Goal: Information Seeking & Learning: Learn about a topic

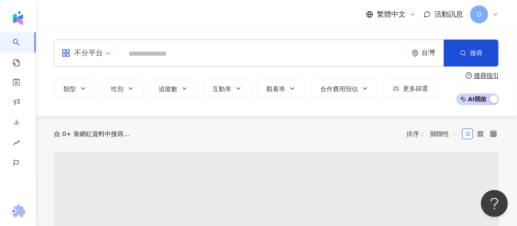
click at [232, 59] on input "search" at bounding box center [264, 53] width 281 height 17
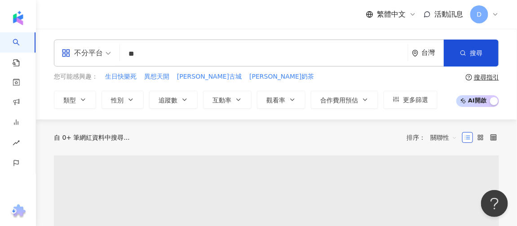
type input "**"
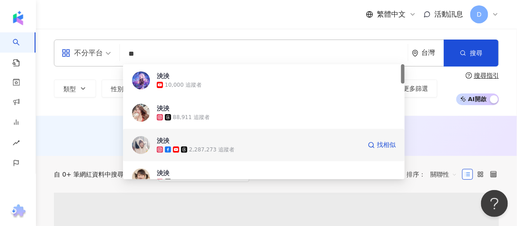
click at [296, 144] on span "泱泱" at bounding box center [259, 140] width 204 height 9
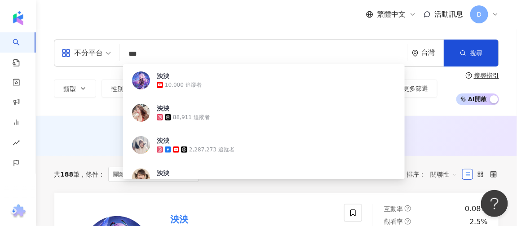
type input "***"
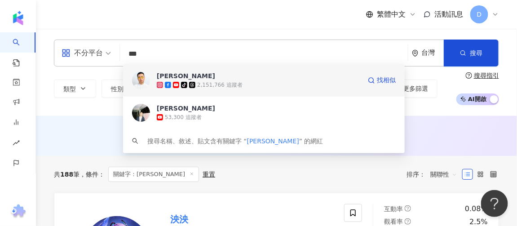
click at [251, 85] on div "tiktok-icon 2,151,766 追蹤者" at bounding box center [259, 84] width 204 height 9
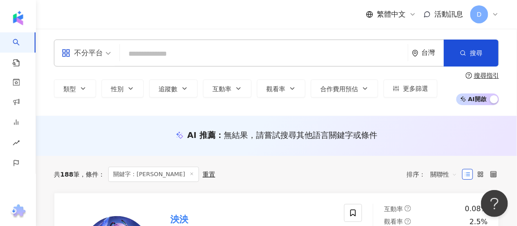
click at [161, 56] on input "search" at bounding box center [264, 53] width 281 height 17
paste input "**"
type input "**"
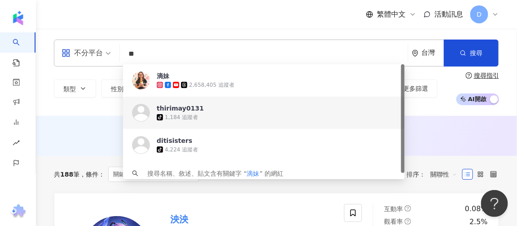
click at [284, 97] on div "thirimay0131 tiktok-icon 1,184 追蹤者" at bounding box center [264, 113] width 282 height 32
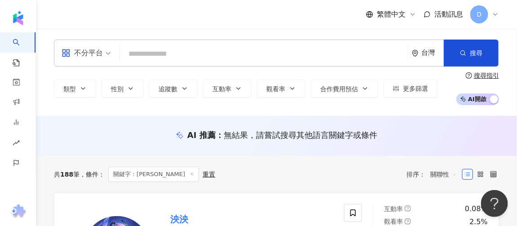
click at [210, 51] on input "search" at bounding box center [264, 53] width 281 height 17
paste input "**"
type input "**"
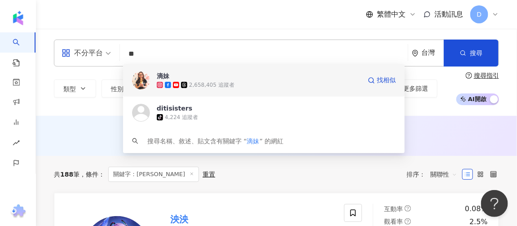
click at [186, 82] on icon at bounding box center [184, 85] width 6 height 6
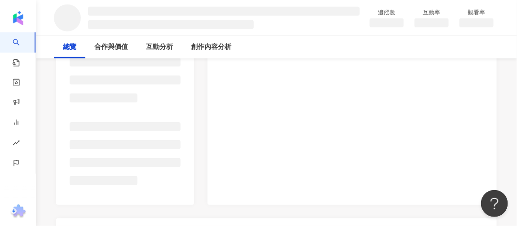
scroll to position [2, 0]
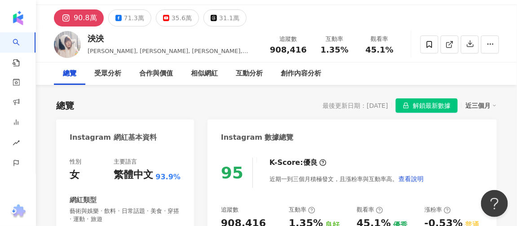
scroll to position [2, 0]
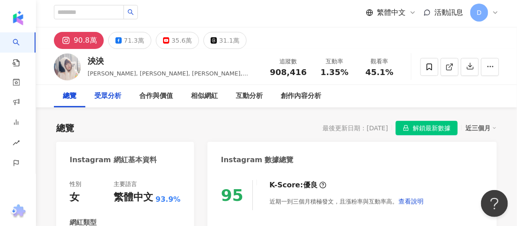
click at [107, 102] on div "受眾分析" at bounding box center [107, 96] width 45 height 22
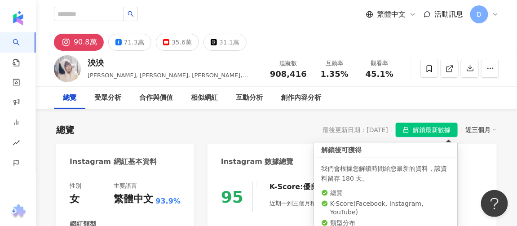
click at [439, 128] on span "解鎖最新數據" at bounding box center [432, 130] width 38 height 14
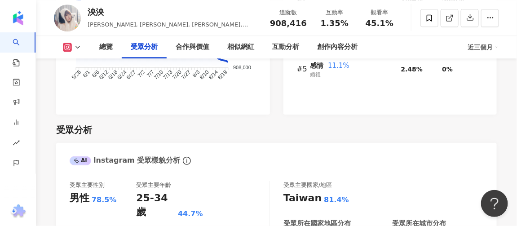
scroll to position [898, 0]
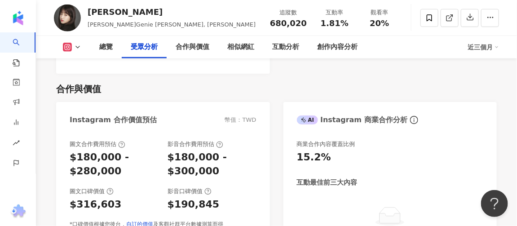
scroll to position [1102, 0]
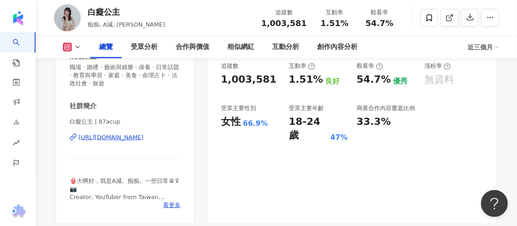
scroll to position [163, 0]
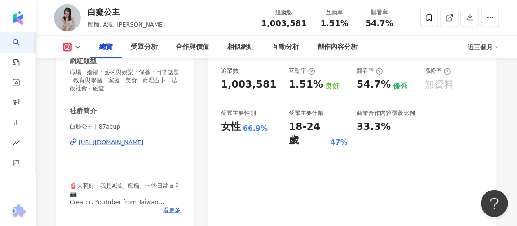
click at [144, 145] on div "https://www.instagram.com/87acup/" at bounding box center [111, 142] width 65 height 8
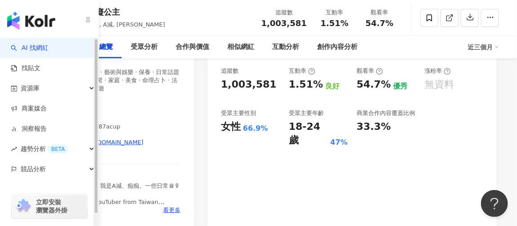
click at [32, 47] on link "AI 找網紅" at bounding box center [30, 48] width 38 height 9
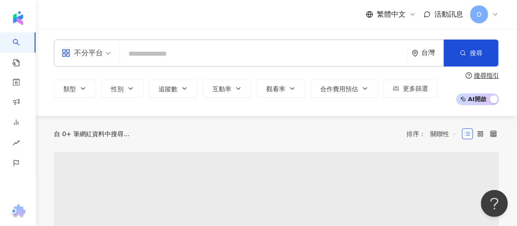
click at [181, 62] on input "search" at bounding box center [264, 53] width 281 height 17
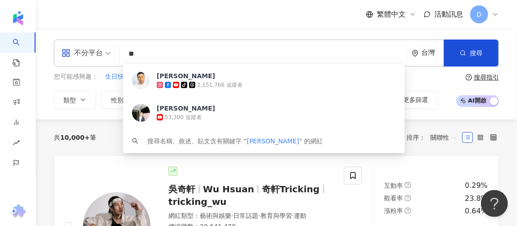
type input "*"
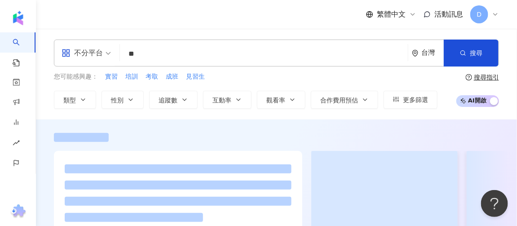
scroll to position [81, 0]
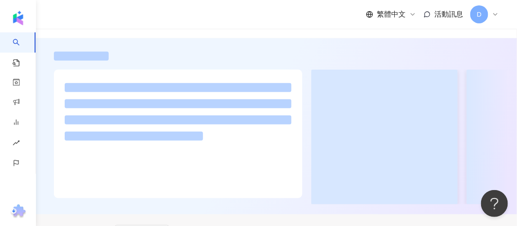
type input "**"
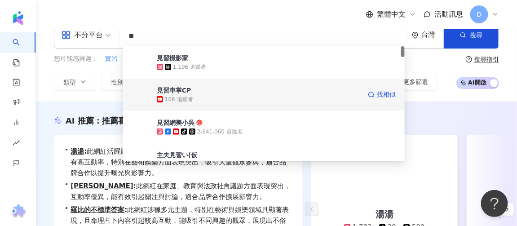
scroll to position [0, 0]
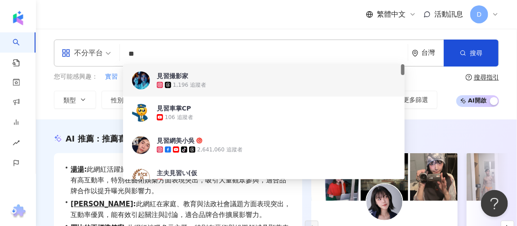
drag, startPoint x: 148, startPoint y: 56, endPoint x: 116, endPoint y: 54, distance: 31.5
click at [104, 54] on div "不分平台 ** 台灣 搜尋 38ef6ade-b86d-4ef4-98bb-2af7bd6827fe 0b57559e-2cb8-4ece-b059-1e0b…" at bounding box center [276, 53] width 445 height 27
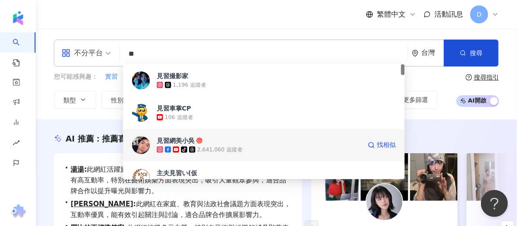
click at [191, 140] on div "見習網美小吳" at bounding box center [176, 140] width 38 height 9
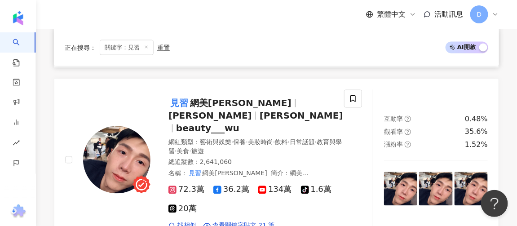
scroll to position [530, 0]
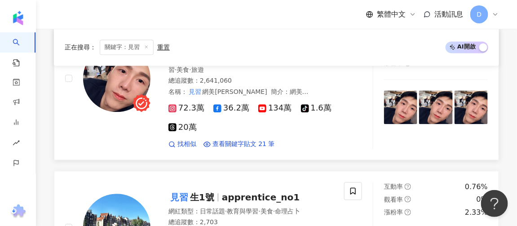
click at [116, 88] on img at bounding box center [116, 77] width 67 height 67
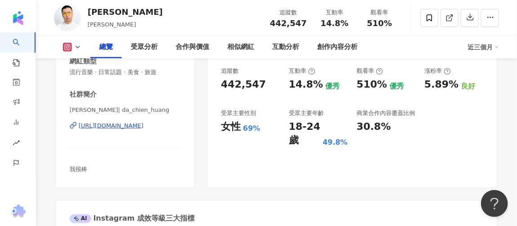
scroll to position [122, 0]
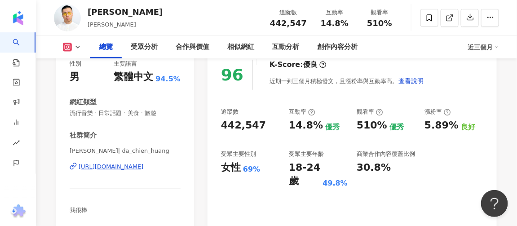
click at [238, 173] on div "女性" at bounding box center [231, 168] width 20 height 14
drag, startPoint x: 220, startPoint y: 123, endPoint x: 260, endPoint y: 124, distance: 40.0
click at [260, 124] on div "96 K-Score : 優良 近期一到三個月積極發文，且漲粉率與互動率高。 查看說明 追蹤數 442,547 互動率 14.8% 優秀 觀看率 510% 優…" at bounding box center [352, 139] width 289 height 177
copy div "442,547"
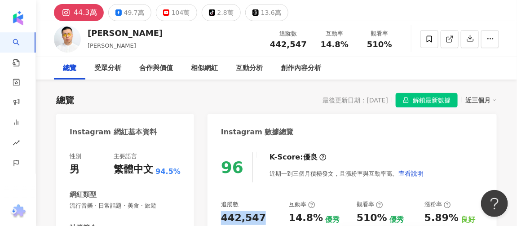
scroll to position [0, 0]
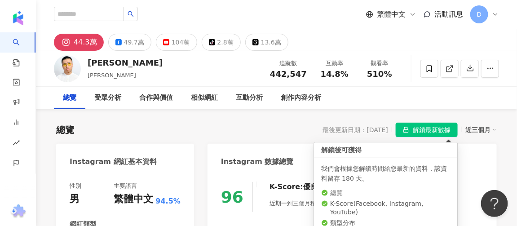
click at [420, 127] on span "解鎖最新數據" at bounding box center [432, 130] width 38 height 14
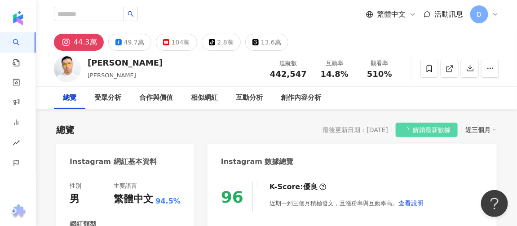
scroll to position [122, 0]
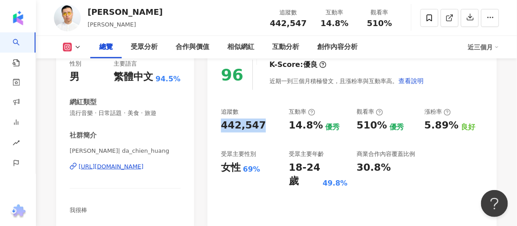
click at [252, 136] on div "追蹤數 442,547 互動率 14.8% 優秀 觀看率 510% 優秀 漲粉率 5.89% 良好 受眾主要性別 女性 69% 受眾主要年齡 18-24 歲 …" at bounding box center [352, 148] width 262 height 80
drag, startPoint x: 221, startPoint y: 128, endPoint x: 262, endPoint y: 128, distance: 41.3
click at [262, 128] on div "442,547" at bounding box center [250, 126] width 59 height 14
click at [266, 132] on div "442,547" at bounding box center [250, 126] width 59 height 14
drag, startPoint x: 276, startPoint y: 25, endPoint x: 306, endPoint y: 27, distance: 30.1
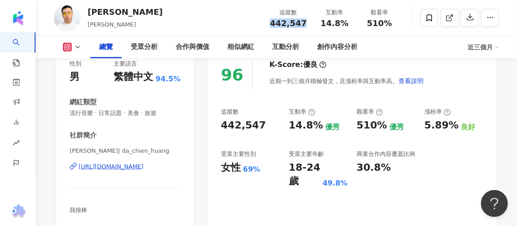
click at [306, 27] on div "442,547" at bounding box center [288, 23] width 37 height 9
copy span "442,547"
click at [269, 124] on div "442,547" at bounding box center [250, 126] width 59 height 14
drag, startPoint x: 284, startPoint y: 125, endPoint x: 320, endPoint y: 127, distance: 35.5
click at [320, 127] on div "追蹤數 442,547 互動率 14.8% 優秀 觀看率 510% 優秀 漲粉率 5.89% 良好 受眾主要性別 女性 69% 受眾主要年齡 18-24 歲 …" at bounding box center [352, 148] width 262 height 80
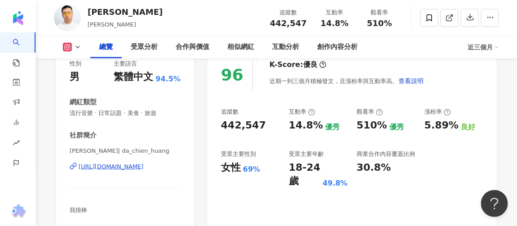
click at [258, 130] on div "442,547" at bounding box center [243, 126] width 45 height 14
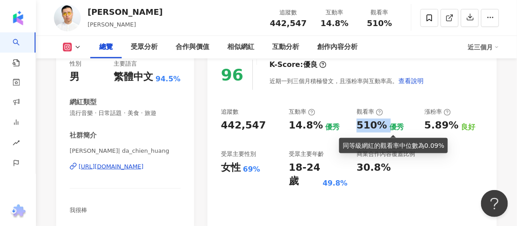
drag, startPoint x: 358, startPoint y: 128, endPoint x: 385, endPoint y: 124, distance: 27.2
click at [385, 124] on div "510% 優秀" at bounding box center [386, 126] width 59 height 14
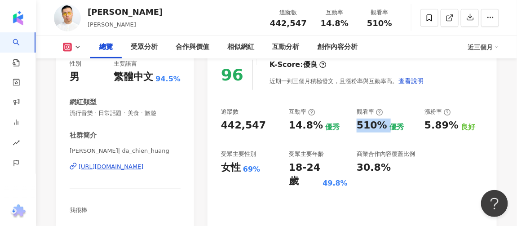
copy div "510%"
click at [399, 139] on div "追蹤數 442,547 互動率 14.8% 優秀 觀看率 510% 優秀 漲粉率 5.89% 良好 受眾主要性別 女性 69% 受眾主要年齡 18-24 歲 …" at bounding box center [352, 148] width 262 height 80
drag, startPoint x: 301, startPoint y: 184, endPoint x: 289, endPoint y: 171, distance: 17.5
click at [289, 171] on div "18-24 歲" at bounding box center [304, 175] width 31 height 28
copy div "18-24 歲"
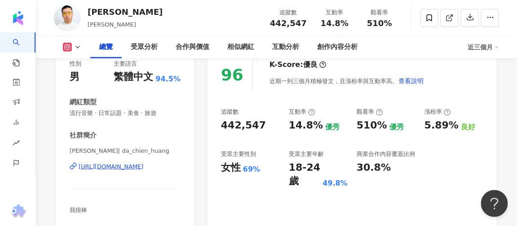
drag, startPoint x: 243, startPoint y: 176, endPoint x: 259, endPoint y: 171, distance: 16.9
click at [243, 176] on div "受眾主要性別 女性 69%" at bounding box center [250, 169] width 59 height 38
drag, startPoint x: 245, startPoint y: 170, endPoint x: 221, endPoint y: 171, distance: 23.4
click at [221, 171] on div "女性 69%" at bounding box center [250, 168] width 59 height 14
copy div "女性 69%"
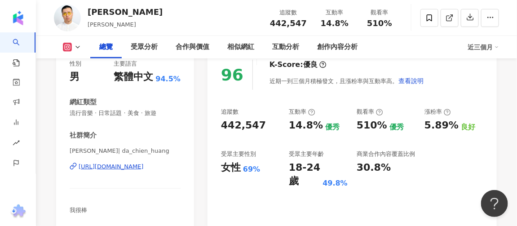
click at [349, 182] on div "追蹤數 442,547 互動率 14.8% 優秀 觀看率 510% 優秀 漲粉率 5.89% 良好 受眾主要性別 女性 69% 受眾主要年齡 18-24 歲 …" at bounding box center [352, 148] width 262 height 80
drag, startPoint x: 348, startPoint y: 184, endPoint x: 325, endPoint y: 184, distance: 22.9
click at [325, 184] on div "追蹤數 442,547 互動率 14.8% 優秀 觀看率 510% 優秀 漲粉率 5.89% 良好 受眾主要性別 女性 69% 受眾主要年齡 18-24 歲 …" at bounding box center [352, 148] width 262 height 80
copy div "49.8%"
click at [308, 148] on div "追蹤數 442,547 互動率 14.8% 優秀 觀看率 510% 優秀 漲粉率 5.89% 良好 受眾主要性別 女性 69% 受眾主要年齡 18-24 歲 …" at bounding box center [352, 148] width 262 height 80
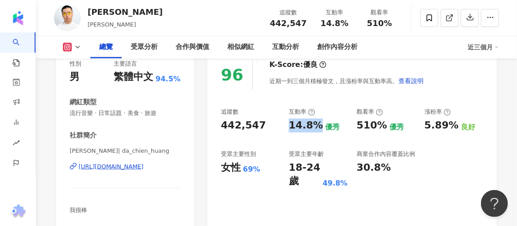
drag, startPoint x: 291, startPoint y: 124, endPoint x: 317, endPoint y: 125, distance: 26.5
click at [317, 125] on div "14.8%" at bounding box center [306, 126] width 34 height 14
copy div "14.8%"
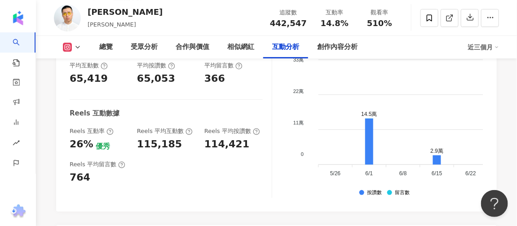
scroll to position [2001, 0]
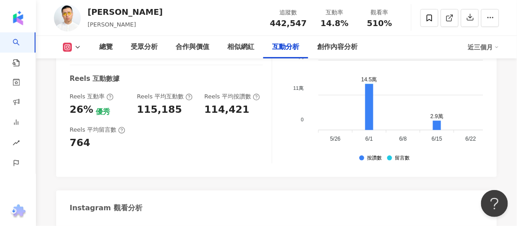
drag, startPoint x: 168, startPoint y: 168, endPoint x: 225, endPoint y: 175, distance: 57.0
copy div "2,258,352"
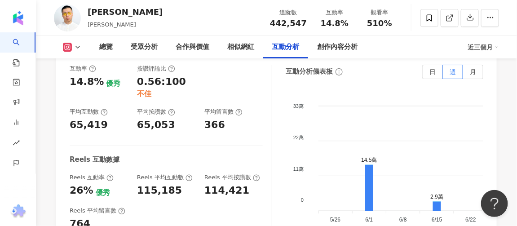
scroll to position [1919, 0]
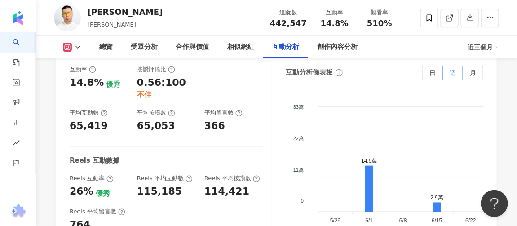
click at [88, 218] on div "764" at bounding box center [99, 225] width 58 height 14
drag, startPoint x: 152, startPoint y: 107, endPoint x: 139, endPoint y: 107, distance: 13.5
click at [139, 185] on div "115,185" at bounding box center [166, 192] width 58 height 14
copy div "115,185"
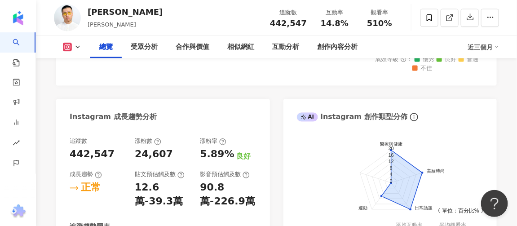
scroll to position [449, 0]
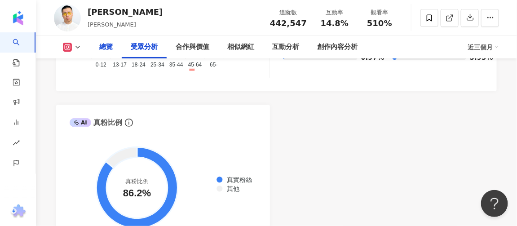
click at [101, 49] on div "總覽" at bounding box center [105, 47] width 13 height 11
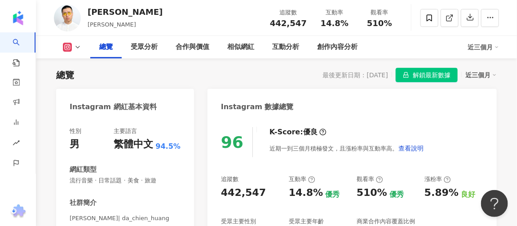
scroll to position [177, 0]
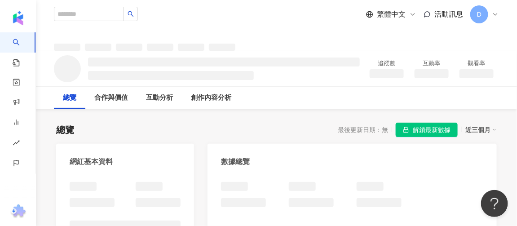
click at [433, 126] on span "解鎖最新數據" at bounding box center [432, 130] width 38 height 14
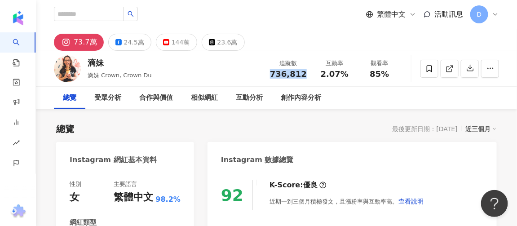
drag, startPoint x: 272, startPoint y: 74, endPoint x: 308, endPoint y: 75, distance: 35.5
click at [308, 75] on div "追蹤數 736,812" at bounding box center [289, 68] width 48 height 19
copy span "736,812"
click at [321, 169] on div "Instagram 數據總覽" at bounding box center [352, 156] width 289 height 29
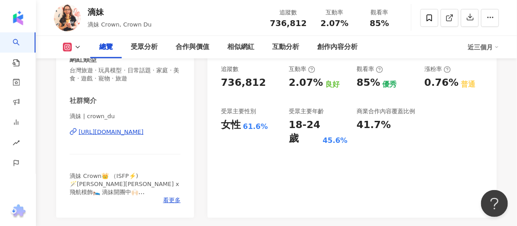
scroll to position [122, 0]
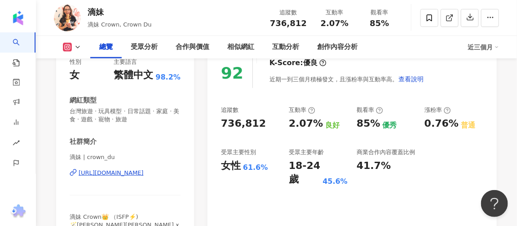
click at [296, 180] on div "18-24 歲" at bounding box center [304, 173] width 31 height 28
drag, startPoint x: 264, startPoint y: 168, endPoint x: 221, endPoint y: 166, distance: 42.7
click at [221, 166] on div "女性 61.6%" at bounding box center [250, 166] width 59 height 14
copy div "女性 61.6%"
click at [341, 181] on div "45.6%" at bounding box center [334, 182] width 25 height 10
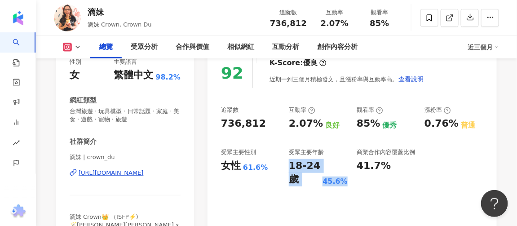
drag, startPoint x: 349, startPoint y: 182, endPoint x: 285, endPoint y: 168, distance: 65.8
click at [285, 168] on div "追蹤數 736,812 互動率 2.07% 良好 觀看率 85% 優秀 漲粉率 0.76% 普通 受眾主要性別 女性 61.6% 受眾主要年齡 18-24 歲…" at bounding box center [352, 146] width 262 height 80
copy div "18-24 歲 45.6%"
click at [312, 107] on circle at bounding box center [312, 110] width 6 height 6
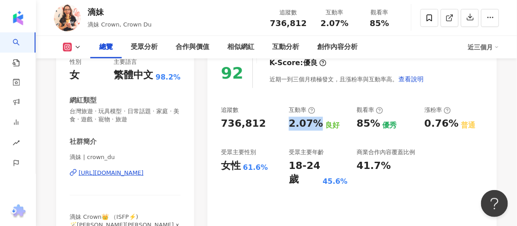
drag, startPoint x: 287, startPoint y: 125, endPoint x: 319, endPoint y: 125, distance: 31.9
click at [319, 125] on div "追蹤數 736,812 互動率 2.07% 良好 觀看率 85% 優秀 漲粉率 0.76% 普通 受眾主要性別 女性 61.6% 受眾主要年齡 18-24 歲…" at bounding box center [352, 146] width 262 height 80
copy div "2.07%"
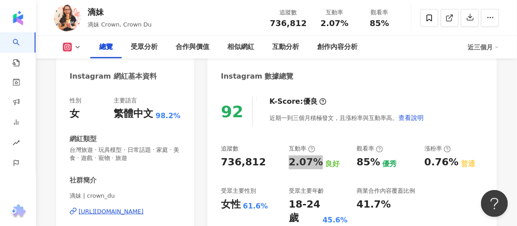
scroll to position [81, 0]
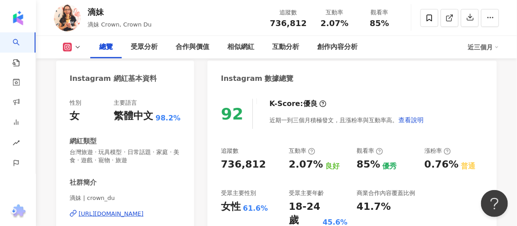
click at [359, 170] on div "85%" at bounding box center [369, 165] width 24 height 14
drag, startPoint x: 358, startPoint y: 167, endPoint x: 377, endPoint y: 166, distance: 18.5
click at [377, 166] on div "85%" at bounding box center [369, 165] width 24 height 14
copy div "85%"
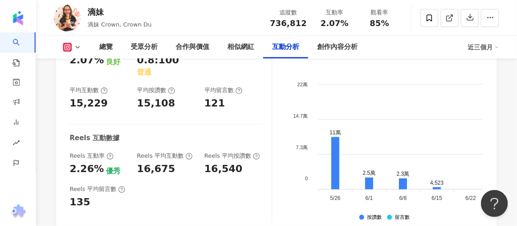
scroll to position [1960, 0]
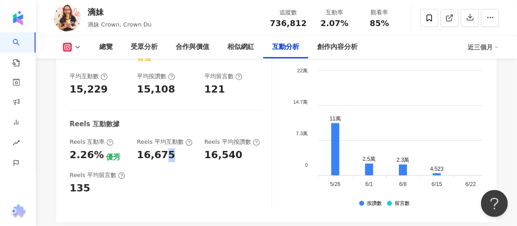
drag, startPoint x: 170, startPoint y: 118, endPoint x: 165, endPoint y: 118, distance: 4.9
click at [165, 148] on div "16,675" at bounding box center [166, 155] width 58 height 14
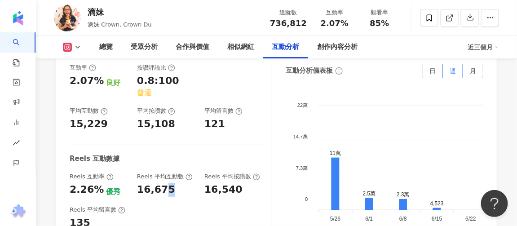
scroll to position [2123, 0]
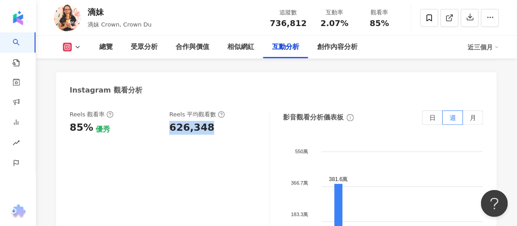
drag, startPoint x: 169, startPoint y: 102, endPoint x: 208, endPoint y: 101, distance: 39.1
click at [208, 110] on div "Reels 觀看率 85% 優秀 Reels 平均觀看數 626,348" at bounding box center [165, 122] width 191 height 24
copy div "626,348"
click at [76, 121] on div "85%" at bounding box center [82, 128] width 24 height 14
drag, startPoint x: 73, startPoint y: 100, endPoint x: 90, endPoint y: 102, distance: 16.7
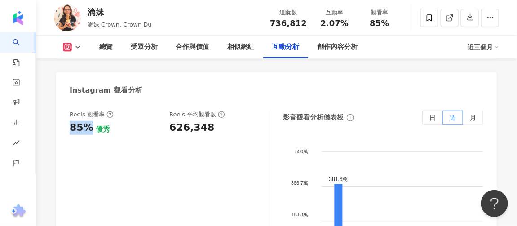
click at [90, 121] on div "85%" at bounding box center [82, 128] width 24 height 14
copy div "85%"
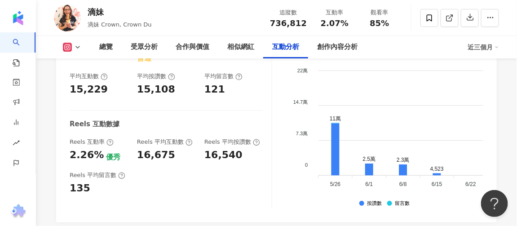
scroll to position [1878, 0]
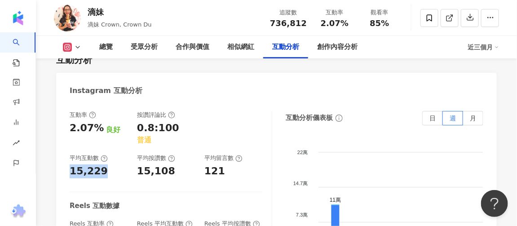
drag, startPoint x: 71, startPoint y: 135, endPoint x: 103, endPoint y: 135, distance: 32.3
click at [103, 164] on div "15,229" at bounding box center [99, 171] width 58 height 14
copy div "15,229"
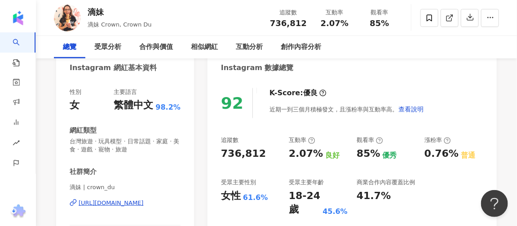
scroll to position [122, 0]
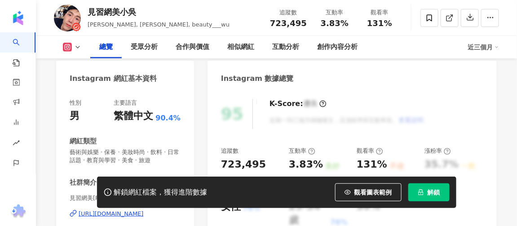
click at [434, 195] on span "解鎖" at bounding box center [434, 192] width 13 height 7
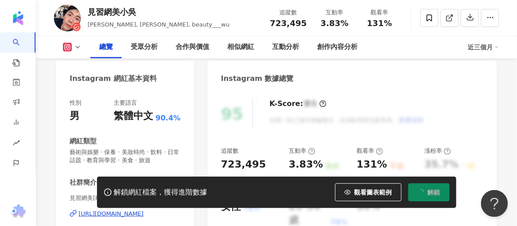
scroll to position [163, 0]
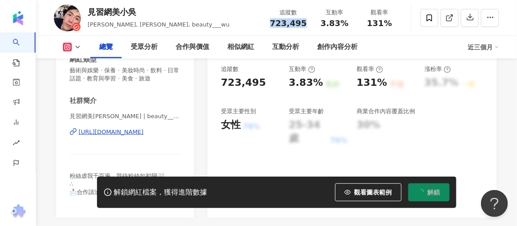
drag, startPoint x: 278, startPoint y: 24, endPoint x: 305, endPoint y: 22, distance: 26.2
click at [305, 22] on span "723,495" at bounding box center [288, 22] width 37 height 9
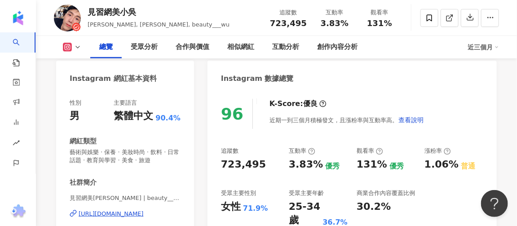
scroll to position [122, 0]
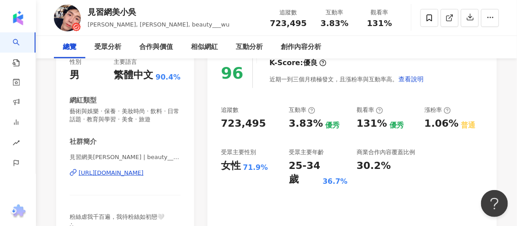
click at [265, 137] on div "追蹤數 723,495 互動率 3.83% 優秀 觀看率 131% 優秀 漲粉率 1.06% 普通 受眾主要性別 女性 71.9% 受眾主要年齡 25-34 …" at bounding box center [352, 146] width 262 height 80
click at [287, 127] on div "追蹤數 723,495 互動率 3.83% 優秀 觀看率 131% 優秀 漲粉率 1.06% 普通 受眾主要性別 女性 71.9% 受眾主要年齡 25-34 …" at bounding box center [352, 146] width 262 height 80
drag, startPoint x: 353, startPoint y: 126, endPoint x: 358, endPoint y: 125, distance: 5.5
click at [354, 126] on div "追蹤數 723,495 互動率 3.83% 優秀 觀看率 131% 優秀 漲粉率 1.06% 普通 受眾主要性別 女性 71.9% 受眾主要年齡 25-34 …" at bounding box center [352, 146] width 262 height 80
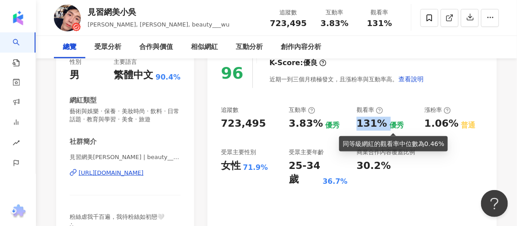
drag, startPoint x: 358, startPoint y: 125, endPoint x: 388, endPoint y: 125, distance: 29.2
click at [388, 125] on div "131% 優秀" at bounding box center [386, 124] width 59 height 14
copy div "131%"
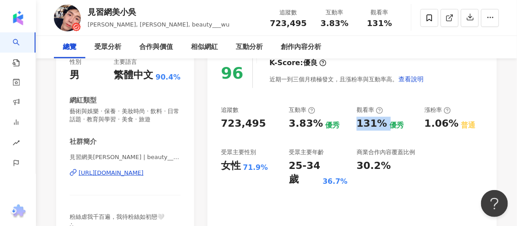
click at [282, 166] on div "追蹤數 723,495 互動率 3.83% 優秀 觀看率 131% 優秀 漲粉率 1.06% 普通 受眾主要性別 女性 71.9% 受眾主要年齡 25-34 …" at bounding box center [352, 146] width 262 height 80
drag, startPoint x: 221, startPoint y: 167, endPoint x: 265, endPoint y: 168, distance: 43.6
click at [265, 168] on div "女性 71.9%" at bounding box center [250, 166] width 59 height 14
copy div "女性 71.9%"
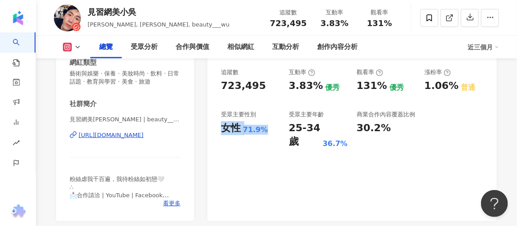
scroll to position [163, 0]
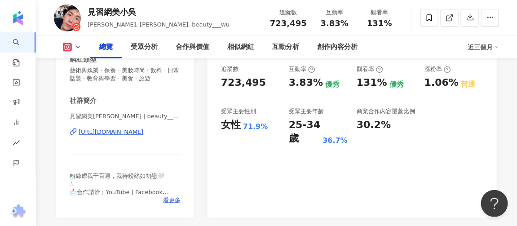
click at [306, 140] on div "25-34 歲" at bounding box center [304, 132] width 31 height 28
drag, startPoint x: 289, startPoint y: 85, endPoint x: 320, endPoint y: 84, distance: 31.4
click at [320, 84] on div "3.83% 優秀" at bounding box center [318, 83] width 59 height 14
click at [366, 87] on div "131%" at bounding box center [372, 83] width 31 height 14
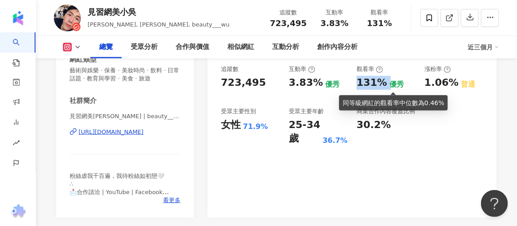
drag, startPoint x: 358, startPoint y: 86, endPoint x: 385, endPoint y: 86, distance: 27.8
click at [385, 86] on div "131% 優秀" at bounding box center [386, 83] width 59 height 14
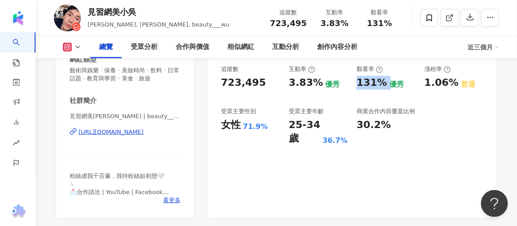
copy div "131%"
click at [370, 136] on div "商業合作內容覆蓋比例 30.2%" at bounding box center [386, 126] width 59 height 38
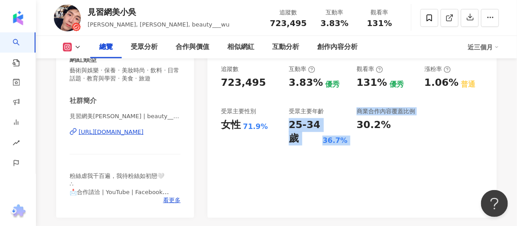
drag, startPoint x: 288, startPoint y: 126, endPoint x: 354, endPoint y: 137, distance: 66.5
click at [354, 137] on div "追蹤數 723,495 互動率 3.83% 優秀 觀看率 131% 優秀 漲粉率 1.06% 普通 受眾主要性別 女性 71.9% 受眾主要年齡 25-34 …" at bounding box center [352, 105] width 262 height 80
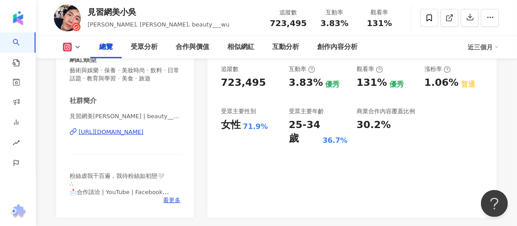
drag, startPoint x: 233, startPoint y: 127, endPoint x: 220, endPoint y: 127, distance: 13.0
click at [230, 127] on div "女性" at bounding box center [231, 125] width 20 height 14
drag, startPoint x: 222, startPoint y: 126, endPoint x: 267, endPoint y: 126, distance: 44.9
click at [267, 126] on div "女性 71.9%" at bounding box center [250, 125] width 59 height 14
copy div "女性 71.9%"
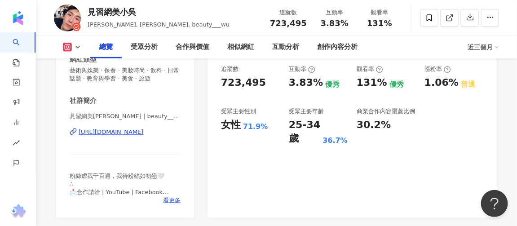
click at [291, 124] on div "25-34 歲" at bounding box center [304, 132] width 31 height 28
drag, startPoint x: 298, startPoint y: 129, endPoint x: 350, endPoint y: 142, distance: 53.4
click at [350, 142] on div "追蹤數 723,495 互動率 3.83% 優秀 觀看率 131% 優秀 漲粉率 1.06% 普通 受眾主要性別 女性 71.9% 受眾主要年齡 25-34 …" at bounding box center [352, 105] width 262 height 80
copy div "25-34 歲 36.7%"
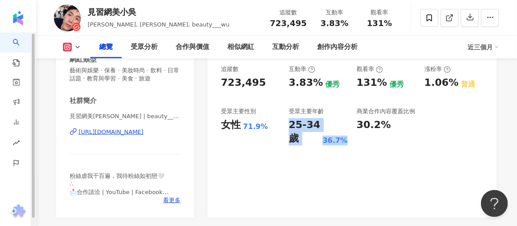
click at [340, 106] on div "追蹤數 723,495 互動率 3.83% 優秀 觀看率 131% 優秀 漲粉率 1.06% 普通 受眾主要性別 女性 71.9% 受眾主要年齡 25-34 …" at bounding box center [352, 105] width 262 height 80
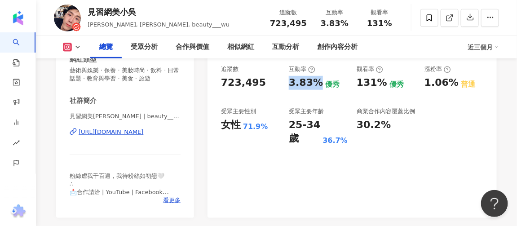
drag, startPoint x: 286, startPoint y: 84, endPoint x: 314, endPoint y: 84, distance: 27.9
click at [314, 84] on div "追蹤數 723,495 互動率 3.83% 優秀 觀看率 131% 優秀 漲粉率 1.06% 普通 受眾主要性別 女性 71.9% 受眾主要年齡 25-34 …" at bounding box center [352, 105] width 262 height 80
copy div "3.83%"
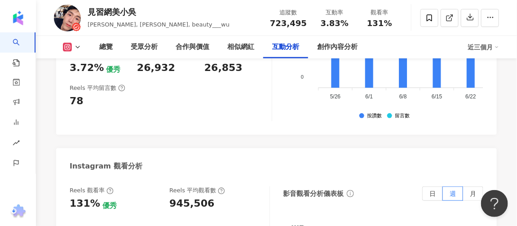
scroll to position [2082, 0]
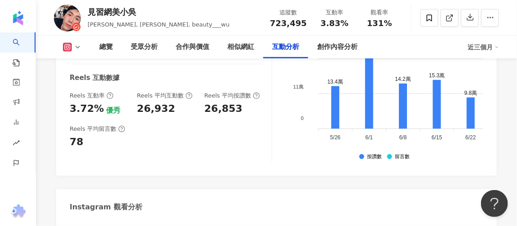
drag, startPoint x: 168, startPoint y: 141, endPoint x: 206, endPoint y: 140, distance: 37.8
copy div "945,506"
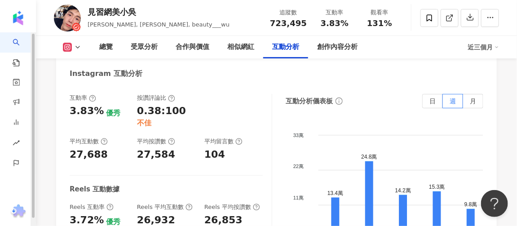
scroll to position [1960, 0]
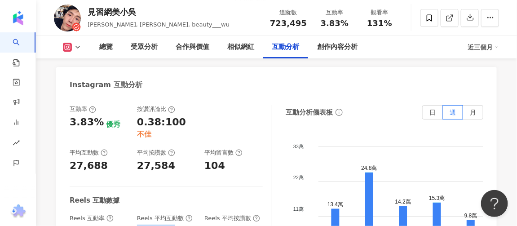
drag, startPoint x: 138, startPoint y: 119, endPoint x: 187, endPoint y: 123, distance: 49.5
copy div "26,932"
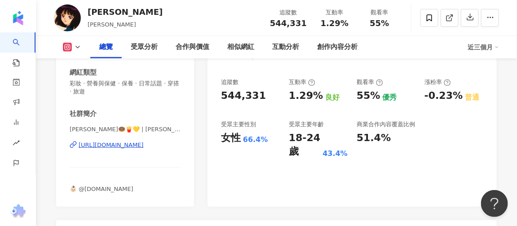
scroll to position [163, 0]
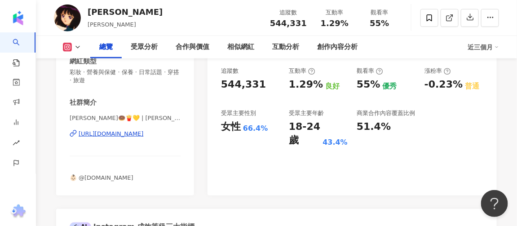
click at [144, 133] on div "[URL][DOMAIN_NAME]" at bounding box center [111, 134] width 65 height 8
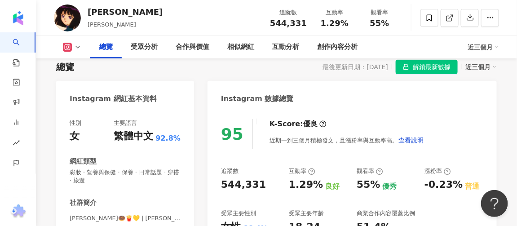
scroll to position [0, 0]
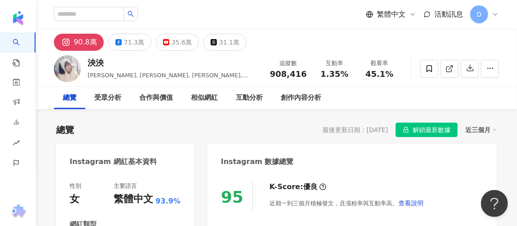
click at [100, 67] on div "泱泱" at bounding box center [174, 62] width 172 height 11
drag, startPoint x: 90, startPoint y: 66, endPoint x: 118, endPoint y: 64, distance: 27.5
click at [118, 64] on div "泱泱" at bounding box center [174, 62] width 172 height 11
copy div "泱泱"
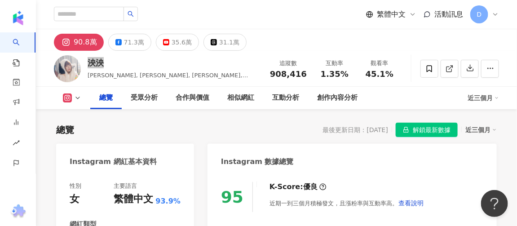
scroll to position [163, 0]
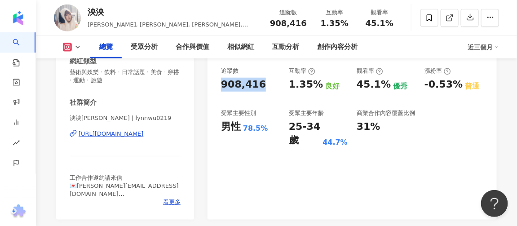
drag, startPoint x: 226, startPoint y: 85, endPoint x: 258, endPoint y: 86, distance: 32.3
click at [258, 86] on div "95 K-Score : 優良 近期一到三個月積極發文，且漲粉率與互動率高。 查看說明 追蹤數 908,416 互動率 1.35% 良好 觀看率 45.1% …" at bounding box center [352, 115] width 289 height 210
copy div "908,416"
click at [349, 91] on div "追蹤數 908,416 互動率 1.35% 良好 觀看率 45.1% 優秀 漲粉率 -0.53% 普通 受眾主要性別 男性 78.5% 受眾主要年齡 25-3…" at bounding box center [352, 107] width 262 height 80
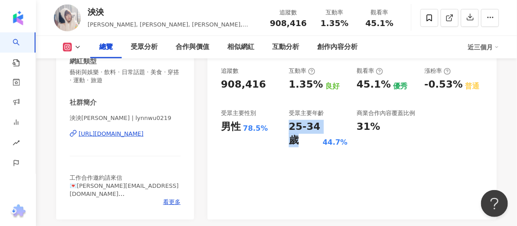
drag, startPoint x: 287, startPoint y: 126, endPoint x: 300, endPoint y: 140, distance: 19.1
click at [300, 140] on div "追蹤數 908,416 互動率 1.35% 良好 觀看率 45.1% 優秀 漲粉率 -0.53% 普通 受眾主要性別 男性 78.5% 受眾主要年齡 25-3…" at bounding box center [352, 107] width 262 height 80
copy div "25-34 歲"
click at [262, 130] on div "78.5%" at bounding box center [255, 129] width 25 height 10
drag, startPoint x: 270, startPoint y: 130, endPoint x: 223, endPoint y: 129, distance: 46.7
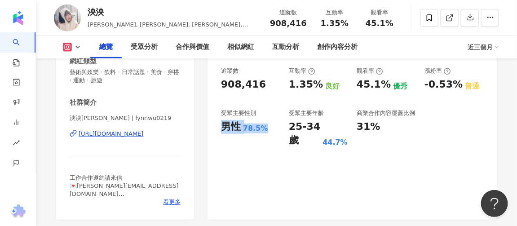
click at [223, 129] on div "男性 78.5%" at bounding box center [250, 127] width 59 height 14
copy div "男性 78.5%"
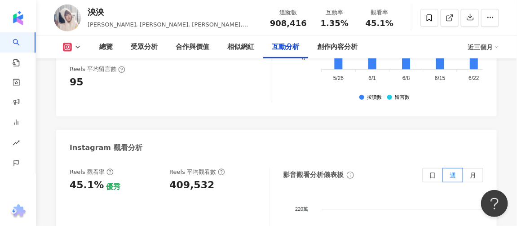
scroll to position [2107, 0]
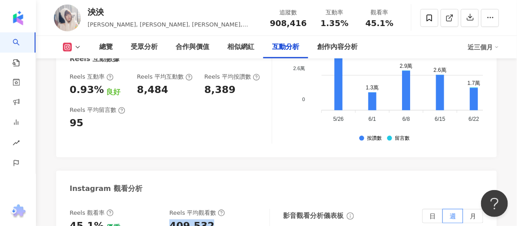
drag, startPoint x: 172, startPoint y: 115, endPoint x: 213, endPoint y: 113, distance: 41.8
click at [213, 219] on div "409,532" at bounding box center [214, 226] width 91 height 14
copy div "409,532"
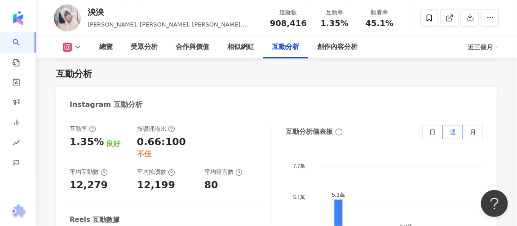
scroll to position [1944, 0]
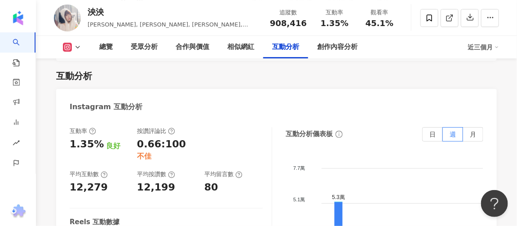
drag, startPoint x: 168, startPoint y: 135, endPoint x: 138, endPoint y: 134, distance: 30.1
copy div "8,484"
drag, startPoint x: 98, startPoint y: 133, endPoint x: 67, endPoint y: 135, distance: 31.0
click at [67, 135] on div "互動率 1.35% 良好 按讚評論比 0.66:100 不佳 平均互動數 12,279 平均按讚數 12,199 平均留言數 80 Reels 互動數據 Re…" at bounding box center [276, 219] width 441 height 202
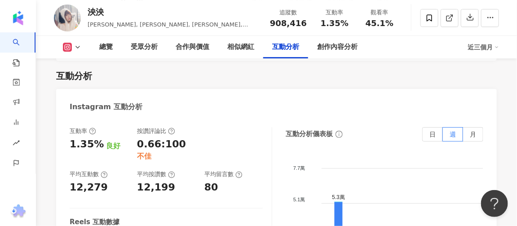
copy div "0.93%"
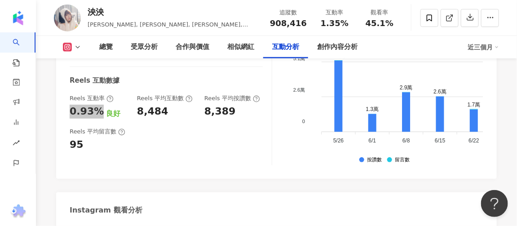
scroll to position [2107, 0]
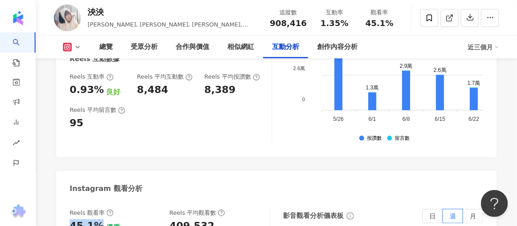
drag, startPoint x: 97, startPoint y: 114, endPoint x: 63, endPoint y: 115, distance: 33.7
copy div "45.1%"
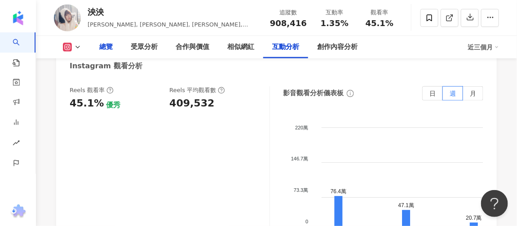
click at [100, 48] on div "總覽" at bounding box center [105, 47] width 13 height 11
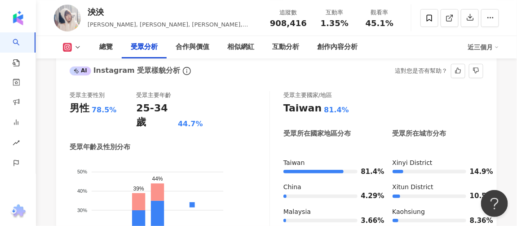
scroll to position [790, 0]
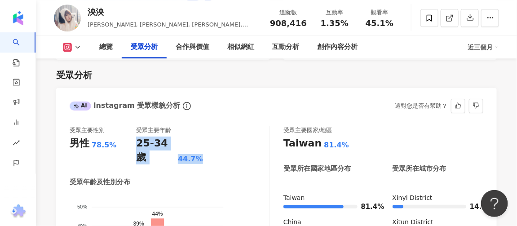
drag, startPoint x: 138, startPoint y: 132, endPoint x: 224, endPoint y: 134, distance: 86.3
click at [224, 134] on div "受眾主要性別 男性 78.5% 受眾主要年齡 25-34 歲 44.7%" at bounding box center [170, 145] width 200 height 38
copy div "25-34 歲 44.7%"
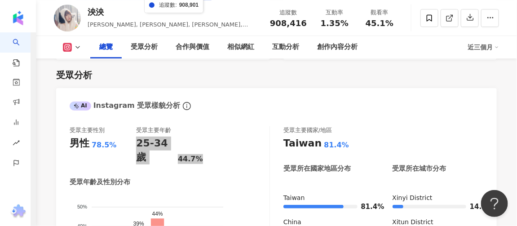
scroll to position [708, 0]
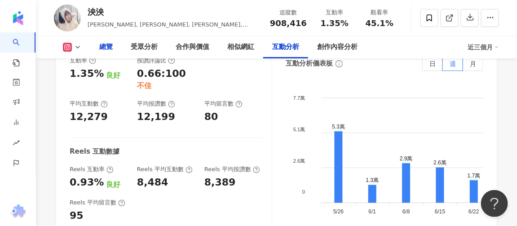
click at [108, 48] on div "總覽" at bounding box center [105, 47] width 13 height 11
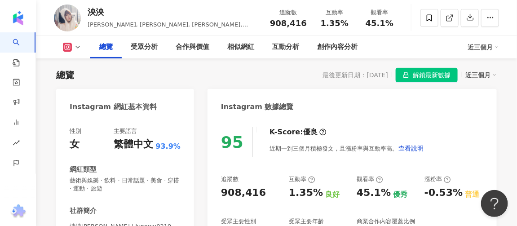
scroll to position [218, 0]
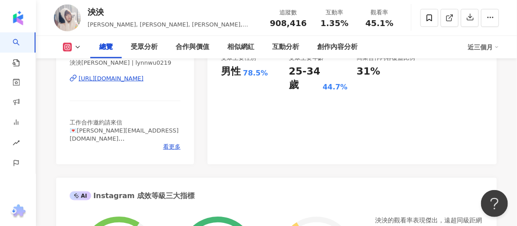
click at [143, 74] on div "泱泱LYNN | lynnwu0219 https://www.instagram.com/lynnwu0219/" at bounding box center [125, 85] width 111 height 53
click at [143, 78] on div "https://www.instagram.com/lynnwu0219/" at bounding box center [111, 79] width 65 height 8
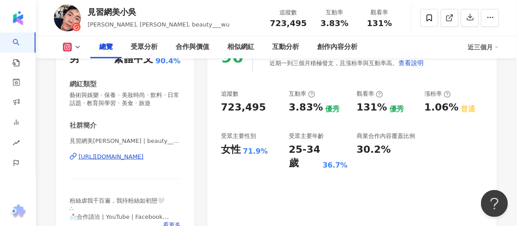
scroll to position [163, 0]
